Goal: Entertainment & Leisure: Consume media (video, audio)

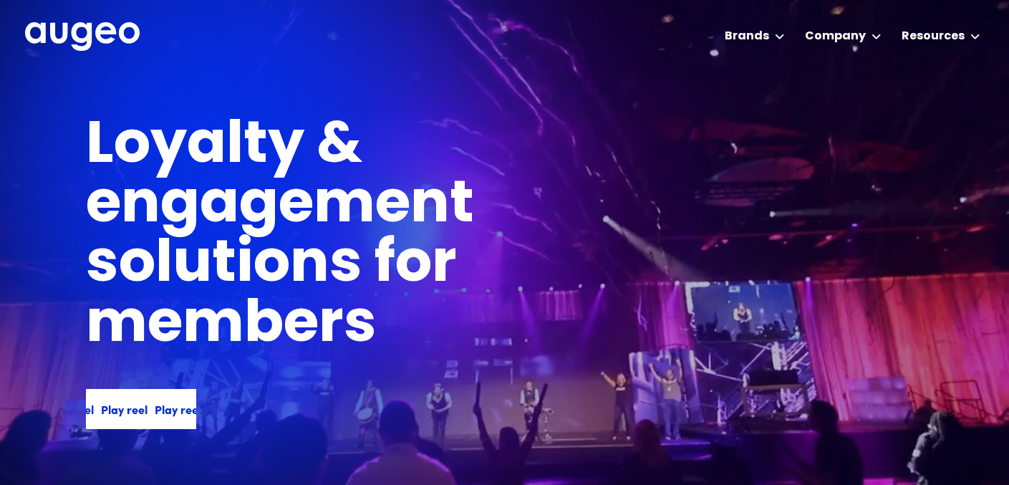
click at [147, 410] on div "Play reel Play reel Play reel Play reel" at bounding box center [144, 408] width 215 height 17
